Goal: Transaction & Acquisition: Purchase product/service

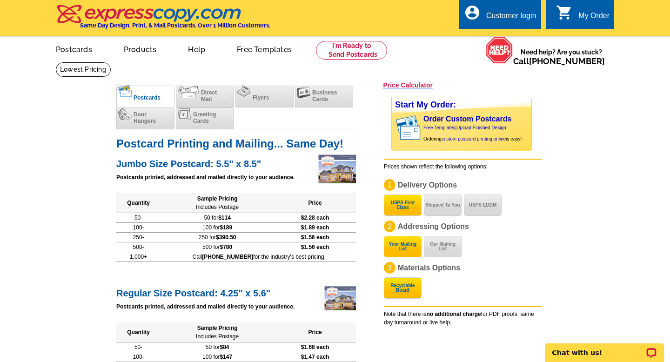
click at [406, 84] on h3 "Price Calculator" at bounding box center [408, 85] width 50 height 8
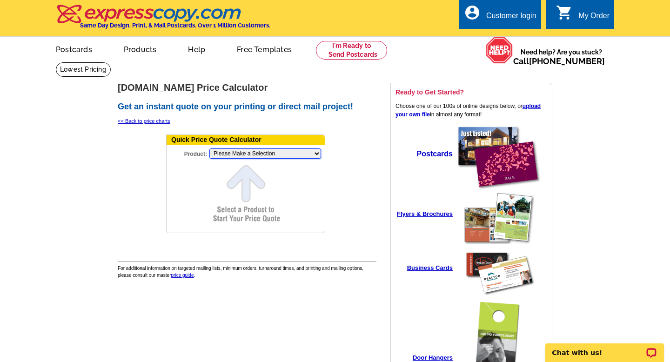
click at [313, 149] on select "Please Make a Selection Jumbo Postcard (5.5" x 8.5") Regular Postcard (4.25" x …" at bounding box center [265, 153] width 112 height 10
select select "3"
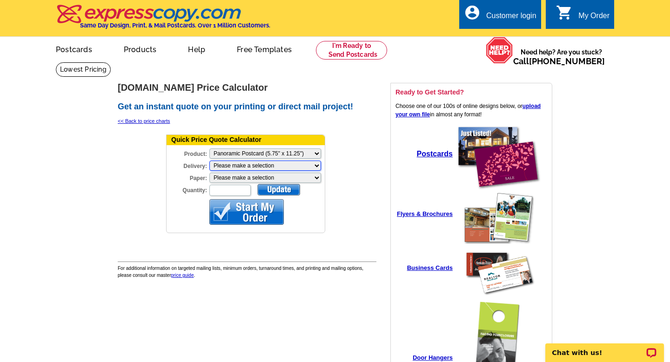
click at [311, 166] on select "Please make a selection Print + Address+USPS First Class Print-Only+Shipped To …" at bounding box center [265, 165] width 112 height 10
click at [318, 165] on select "Please make a selection Print + Address+USPS First Class Print-Only+Shipped To …" at bounding box center [265, 165] width 112 height 10
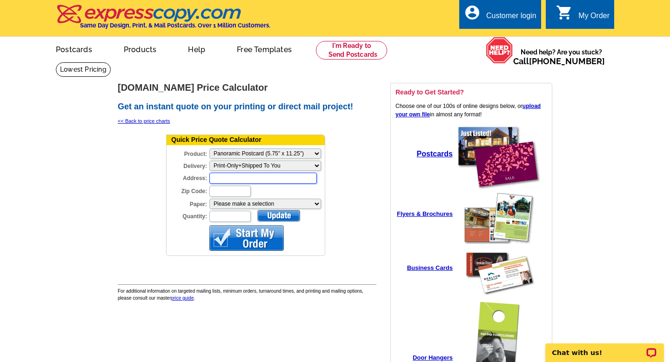
click at [274, 180] on input "Address:" at bounding box center [262, 178] width 107 height 11
type input "440 Bassett Rd"
type input "44140"
click at [286, 203] on select "Please make a selection Recyclable Board Uncoated Heavy Card Stock Uncoated Cov…" at bounding box center [265, 204] width 112 height 10
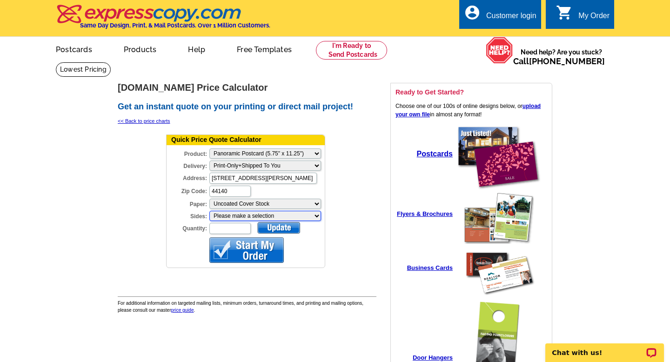
click at [297, 214] on select "Please make a selection One sided, color Two sided, full color" at bounding box center [265, 216] width 112 height 10
select select "3"
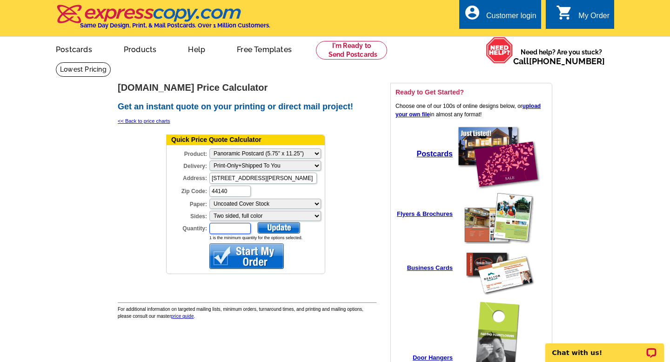
click at [238, 226] on input "Quantity:" at bounding box center [229, 228] width 41 height 11
type input "300"
click at [293, 227] on div at bounding box center [278, 228] width 43 height 12
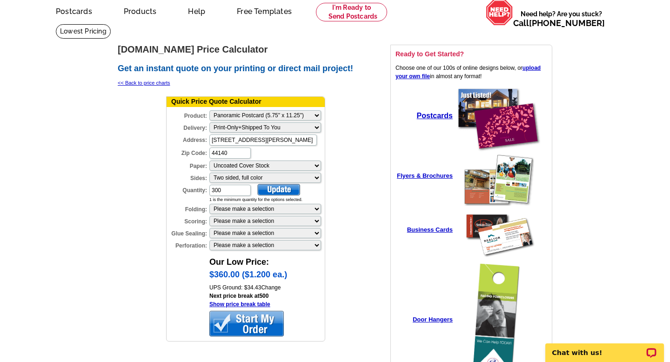
scroll to position [39, 0]
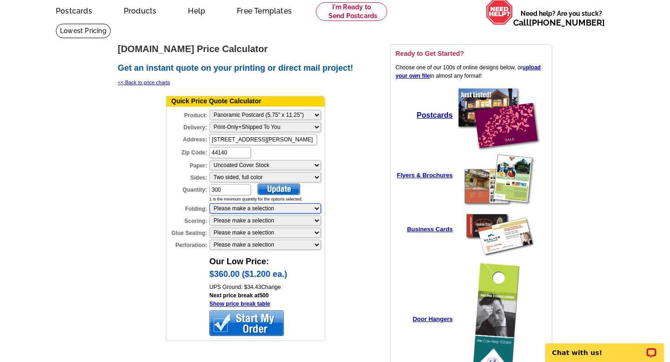
click at [311, 206] on select "Please make a selection 1 fold (bi-fold) 2 folds (tri-fold)" at bounding box center [265, 208] width 112 height 10
click at [306, 221] on select "Please make a selection 1 score 2 scores" at bounding box center [265, 220] width 112 height 10
click at [309, 230] on select "Please make a selection 2 dots (bi-fold) 2 dots (tri-fold)" at bounding box center [265, 232] width 112 height 10
click at [336, 237] on td at bounding box center [349, 221] width 46 height 256
click at [306, 244] on select "Please make a selection 1 perforation 2 perforations" at bounding box center [265, 244] width 112 height 10
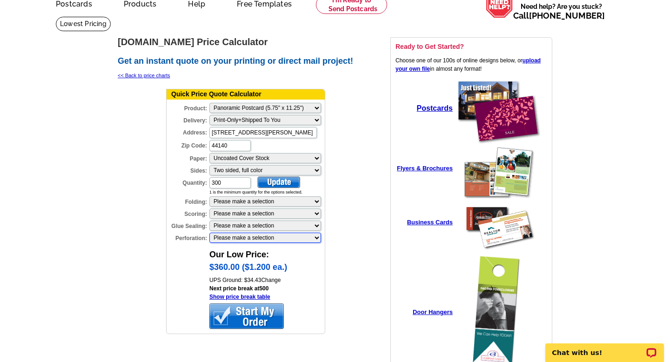
scroll to position [38, 0]
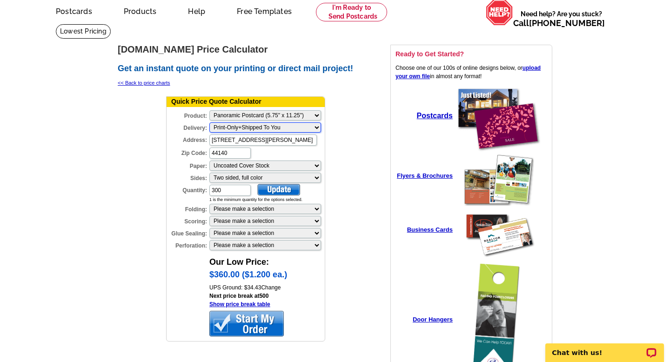
click at [307, 128] on select "Please make a selection Print-Only+Shipped To You" at bounding box center [265, 127] width 112 height 10
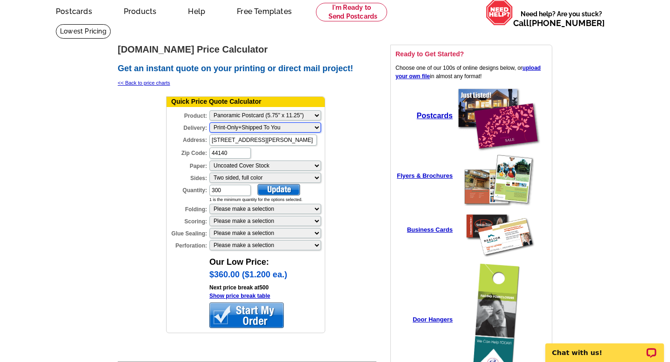
click at [303, 124] on select "Please make a selection Print-Only+Shipped To You" at bounding box center [265, 127] width 112 height 10
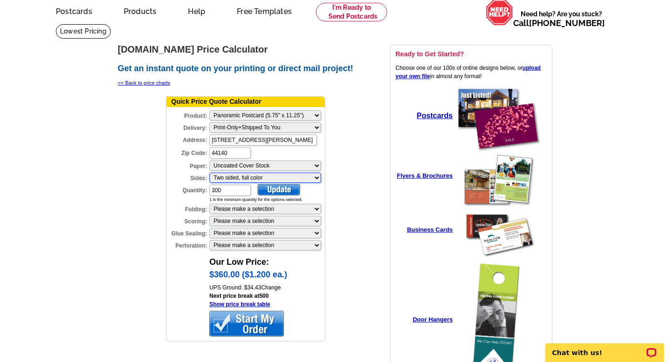
click at [303, 177] on select "Please make a selection One sided, color Two sided, full color" at bounding box center [265, 178] width 112 height 10
select select "0"
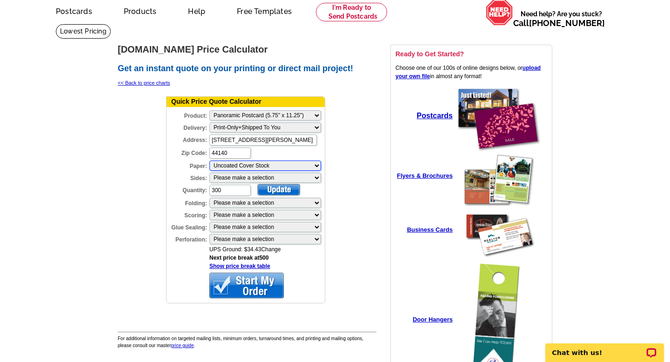
click at [299, 168] on select "Please make a selection Recyclable Board Uncoated Heavy Card Stock Uncoated Cov…" at bounding box center [265, 165] width 112 height 10
click at [304, 125] on select "Please make a selection Print + Address+USPS First Class Print-Only+Shipped To …" at bounding box center [265, 127] width 112 height 10
select select "3"
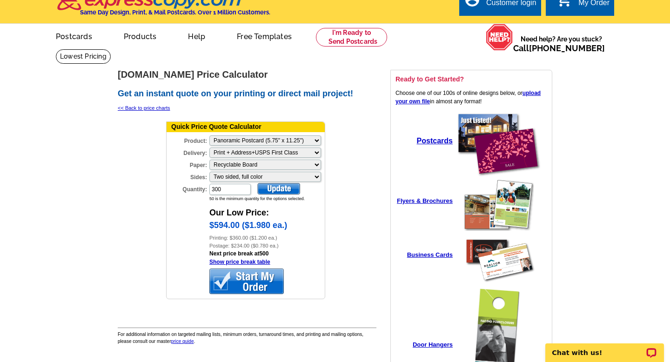
scroll to position [0, 0]
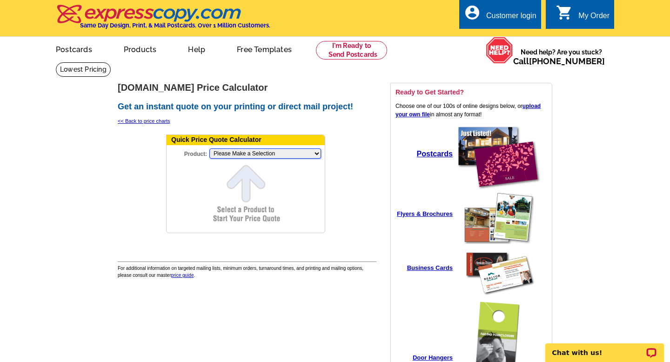
click at [259, 157] on select "Please Make a Selection Jumbo Postcard (5.5" x 8.5") Regular Postcard (4.25" x …" at bounding box center [265, 153] width 112 height 10
select select "3"
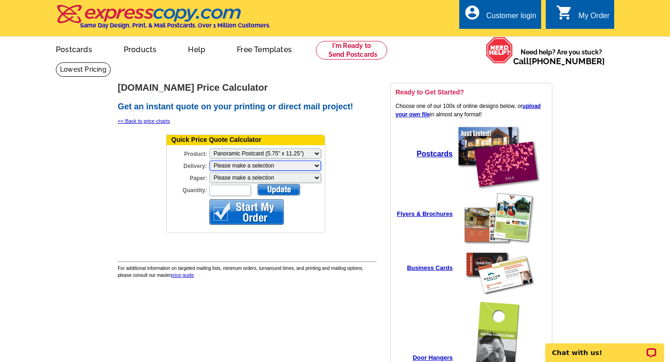
click at [295, 165] on select "Please make a selection Print + Address+USPS First Class Print-Only+Shipped To …" at bounding box center [265, 165] width 112 height 10
select select "3"
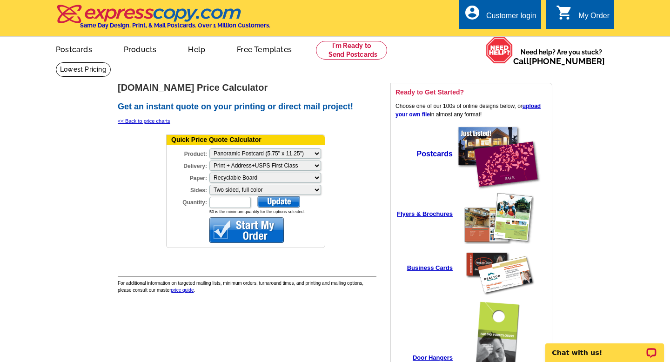
click at [309, 179] on select "Please make a selection Recyclable Board" at bounding box center [265, 178] width 112 height 10
click at [232, 203] on input "Quantity:" at bounding box center [229, 202] width 41 height 11
type input "300"
click at [277, 199] on div at bounding box center [278, 202] width 43 height 12
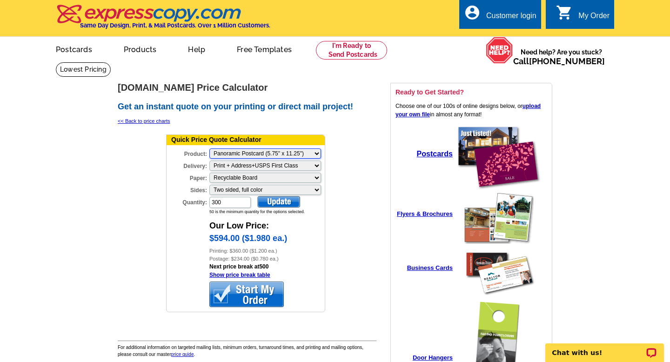
click at [309, 152] on select "Please Make a Selection Jumbo Postcard (5.5" x 8.5") Regular Postcard (4.25" x …" at bounding box center [265, 153] width 112 height 10
click at [306, 153] on select "Please Make a Selection Jumbo Postcard (5.5" x 8.5") Regular Postcard (4.25" x …" at bounding box center [265, 153] width 112 height 10
select select "6"
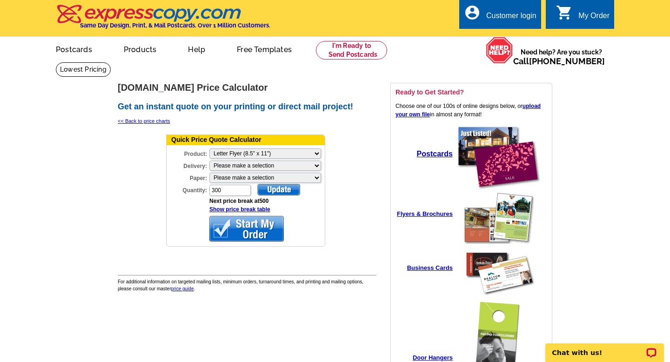
click at [280, 186] on div at bounding box center [278, 190] width 43 height 12
click at [299, 164] on select "Please make a selection Print + Address+USPS First Class Print-Only+Shipped To …" at bounding box center [265, 165] width 112 height 10
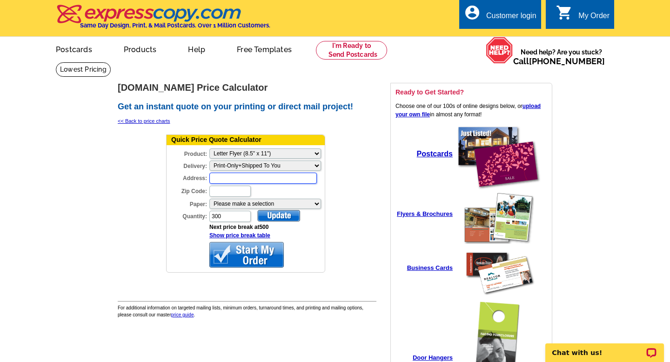
click at [285, 178] on input "Address:" at bounding box center [262, 178] width 107 height 11
type input "440 Bassett Rd"
type input "44140"
click at [284, 206] on select "Please make a selection Uncoated Heavy Card Stock Uncoated Cover Stock Regular …" at bounding box center [265, 204] width 112 height 10
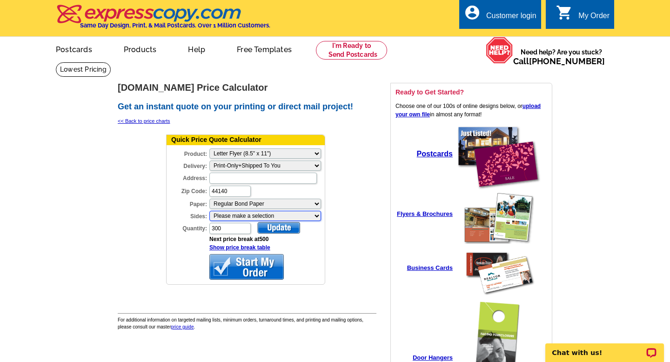
click at [274, 219] on select "Please make a selection One sided, color Two sided, color + B/W Two sided, full…" at bounding box center [265, 216] width 112 height 10
select select "3"
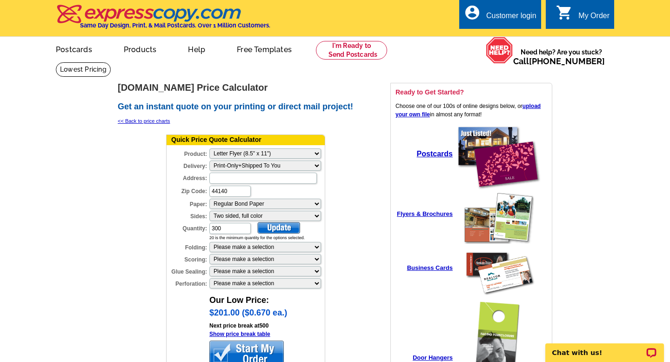
click at [282, 225] on div at bounding box center [278, 228] width 43 height 12
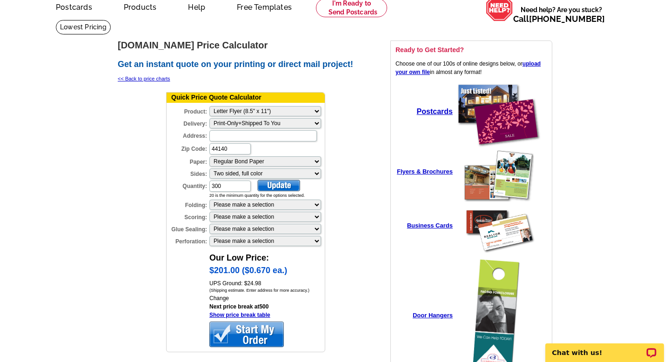
scroll to position [43, 0]
